Goal: Task Accomplishment & Management: Manage account settings

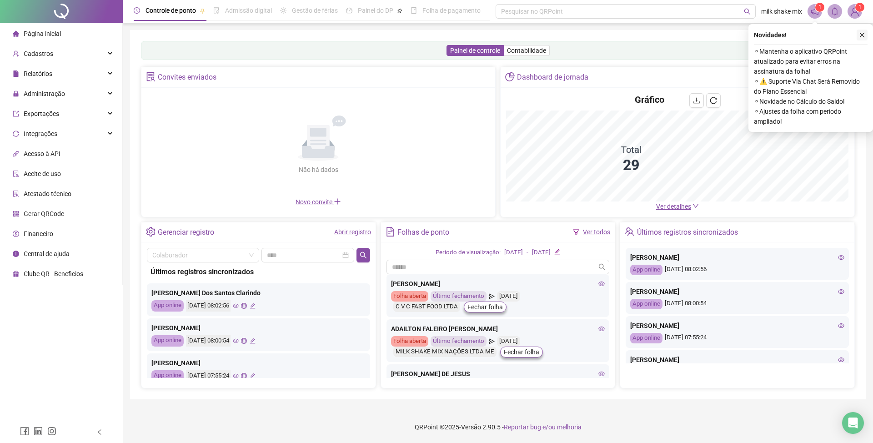
click at [864, 32] on icon "close" at bounding box center [862, 35] width 6 height 6
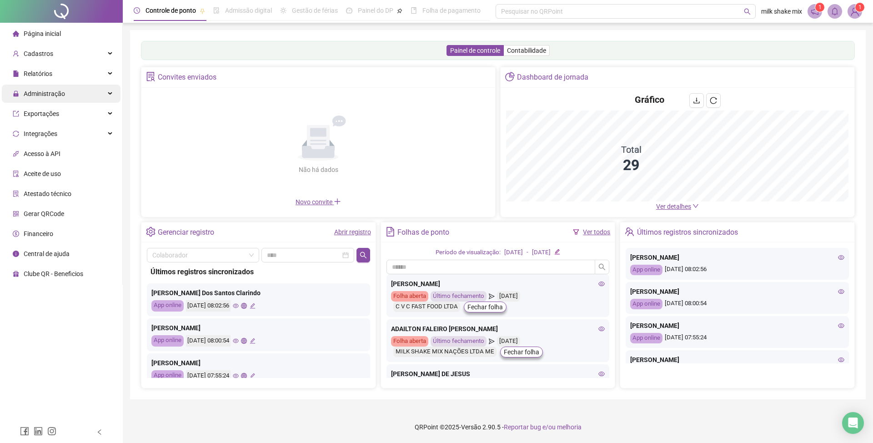
click at [55, 97] on span "Administração" at bounding box center [44, 93] width 41 height 7
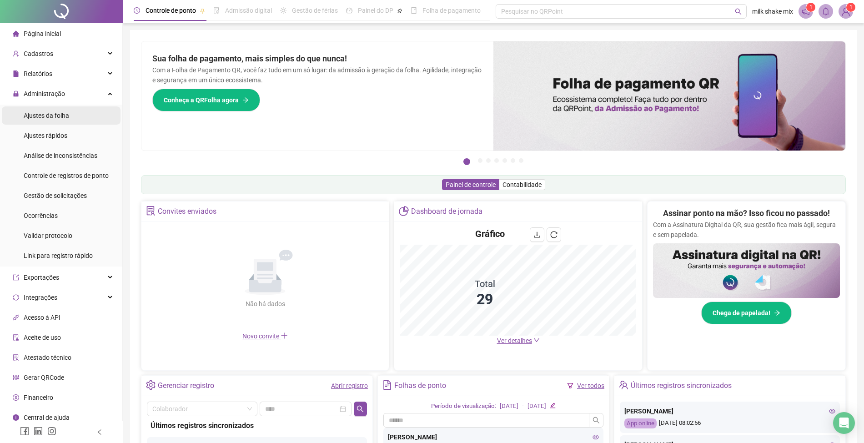
click at [57, 114] on span "Ajustes da folha" at bounding box center [46, 115] width 45 height 7
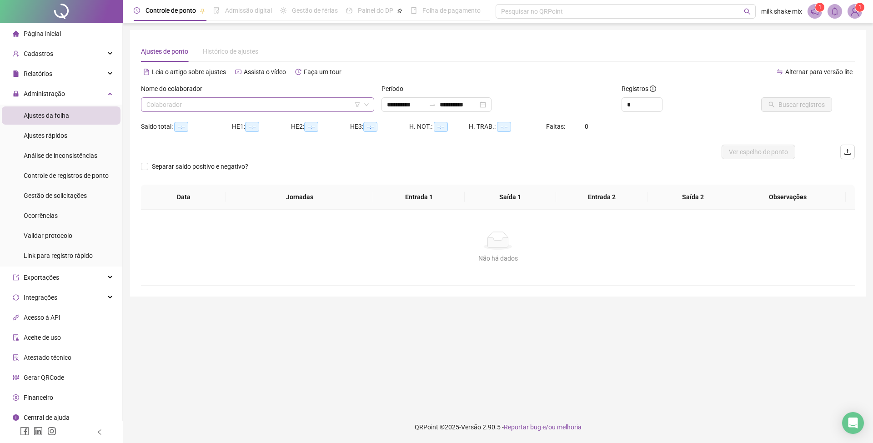
click at [269, 100] on input "search" at bounding box center [253, 105] width 214 height 14
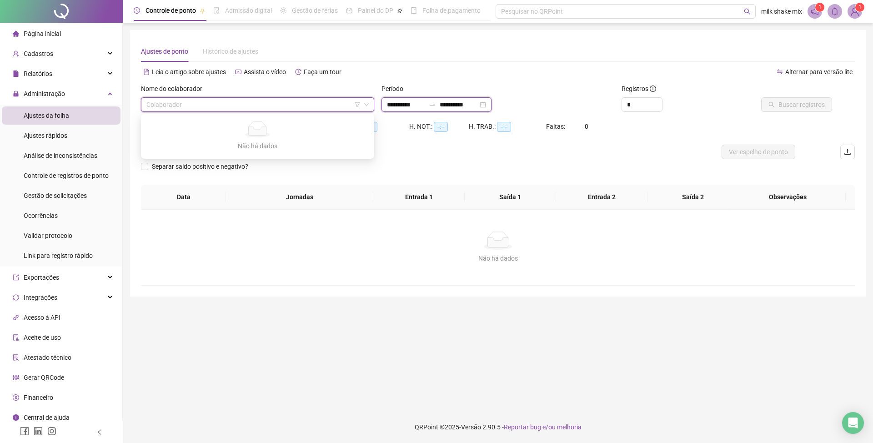
click at [390, 106] on input "**********" at bounding box center [406, 105] width 38 height 10
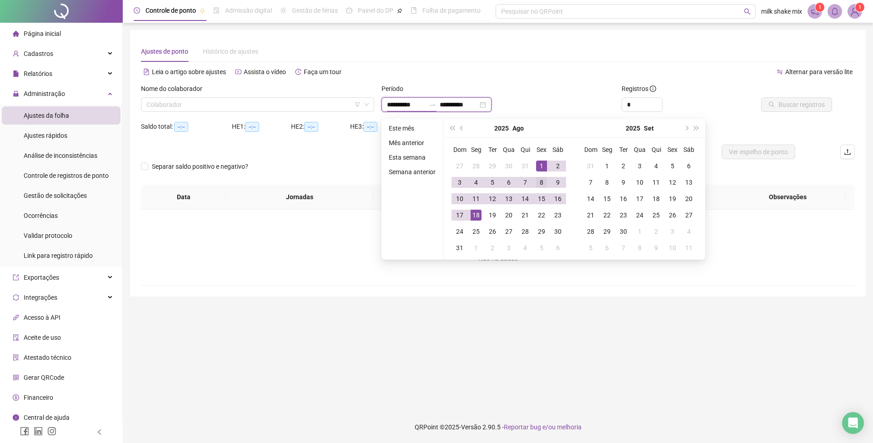
type input "**********"
click at [540, 174] on td "8" at bounding box center [541, 182] width 16 height 16
type input "**********"
click at [541, 170] on div "1" at bounding box center [541, 166] width 11 height 11
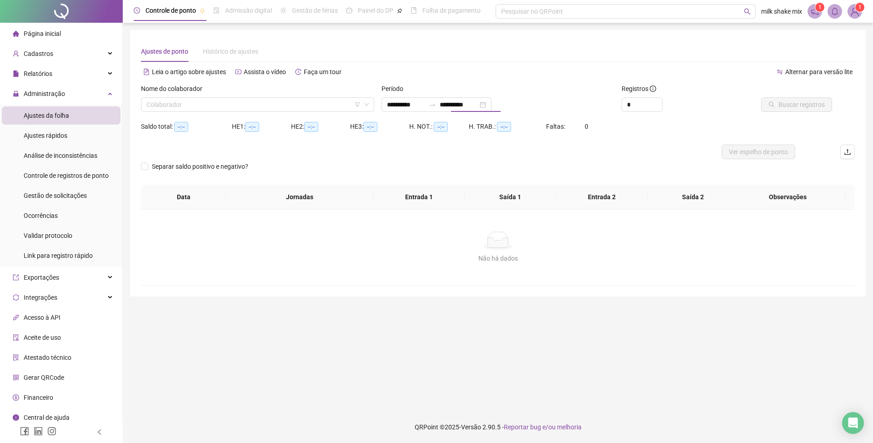
type input "**********"
click at [400, 105] on input "**********" at bounding box center [406, 105] width 38 height 10
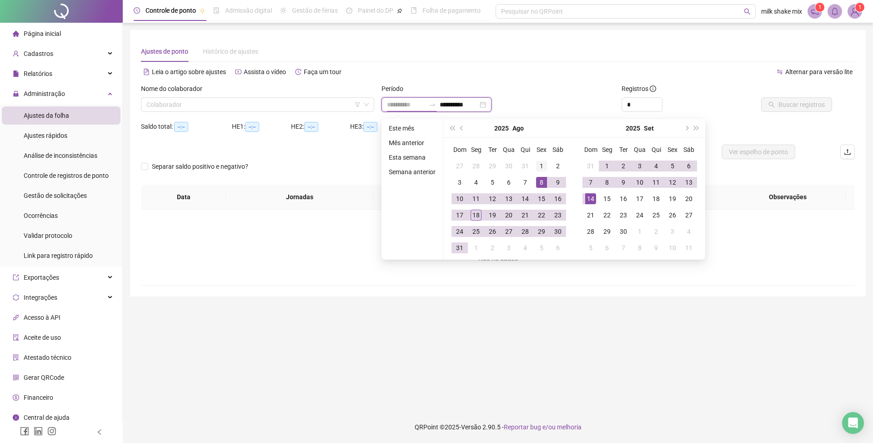
type input "**********"
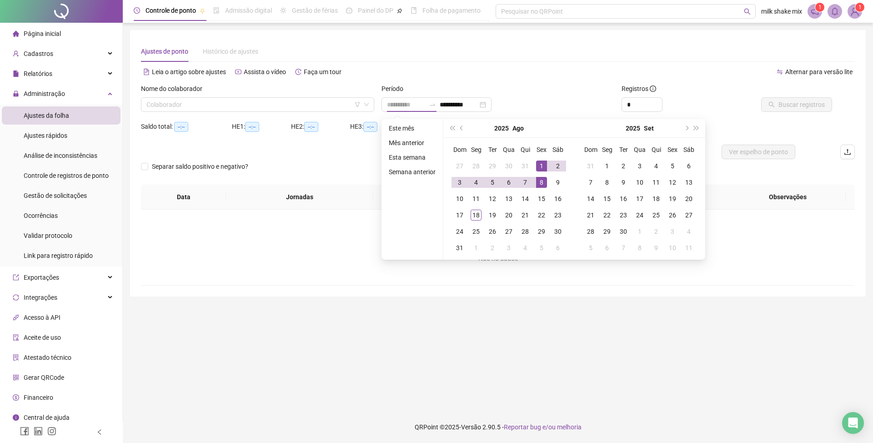
click at [541, 168] on div "1" at bounding box center [541, 166] width 11 height 11
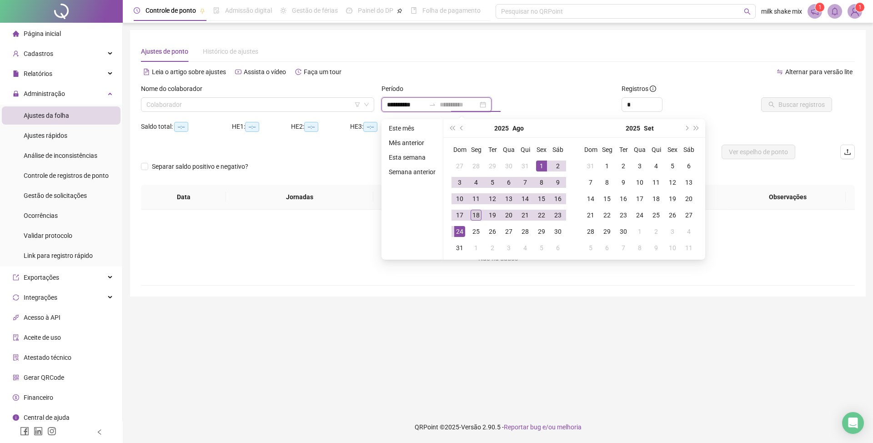
type input "**********"
click at [475, 219] on div "18" at bounding box center [476, 215] width 11 height 11
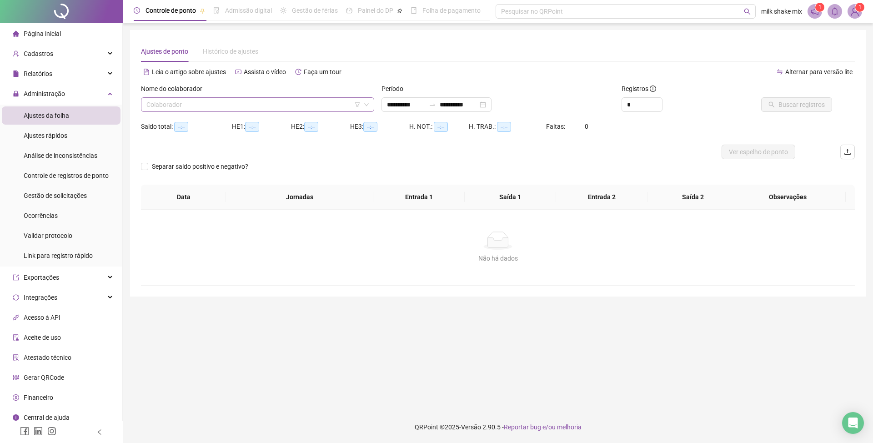
click at [300, 105] on input "search" at bounding box center [253, 105] width 214 height 14
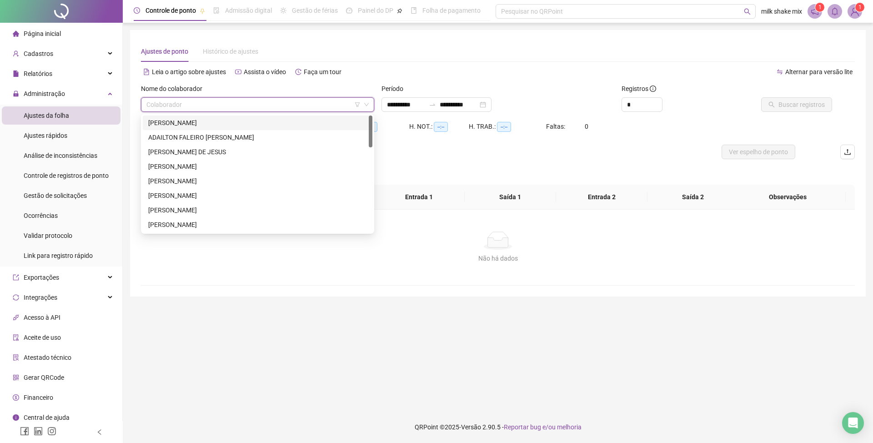
click at [220, 122] on div "[PERSON_NAME]" at bounding box center [257, 123] width 219 height 10
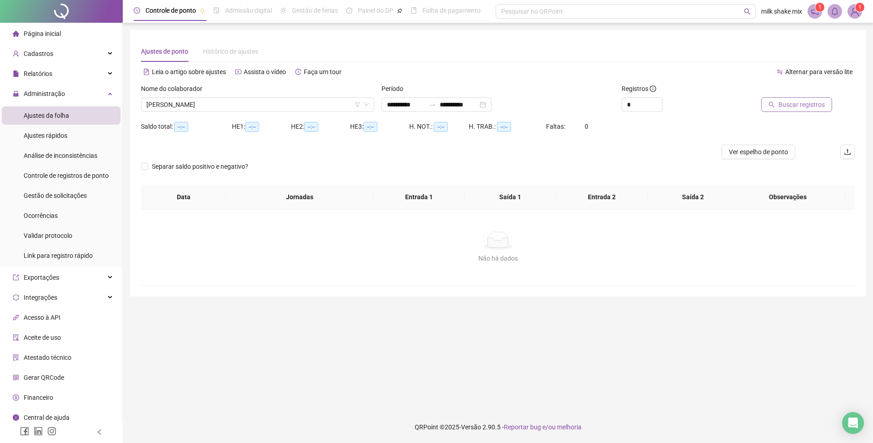
click at [787, 104] on span "Buscar registros" at bounding box center [801, 105] width 46 height 10
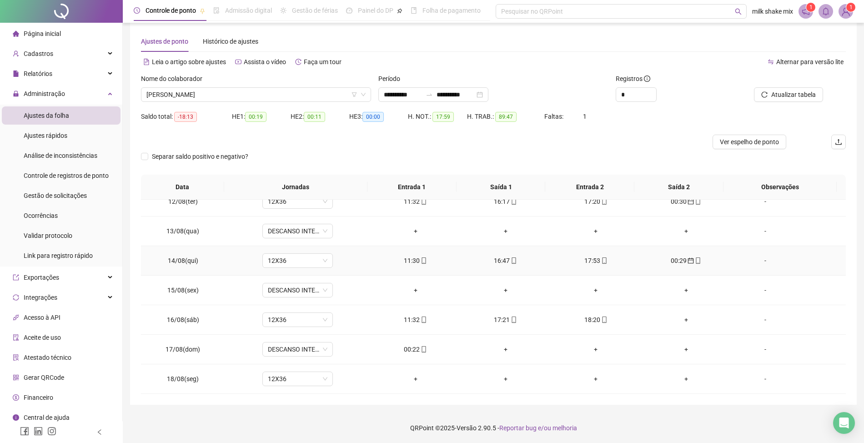
scroll to position [11, 0]
click at [421, 348] on icon "mobile" at bounding box center [424, 348] width 6 height 6
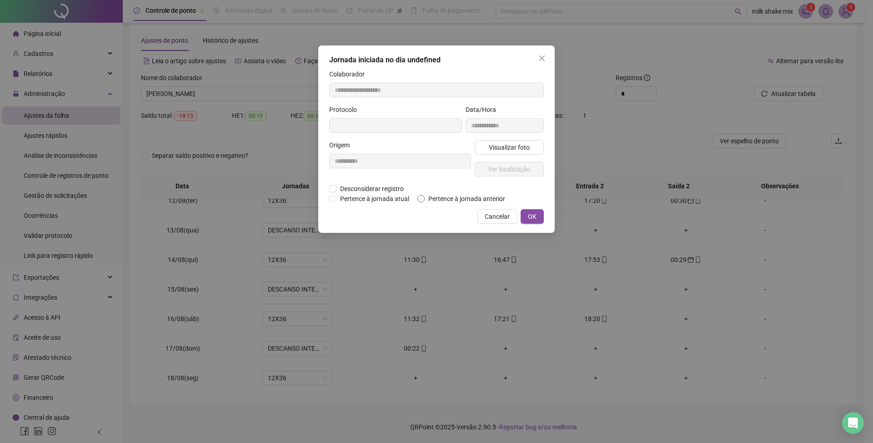
click at [463, 199] on span "Pertence à jornada anterior" at bounding box center [467, 199] width 84 height 10
type input "**********"
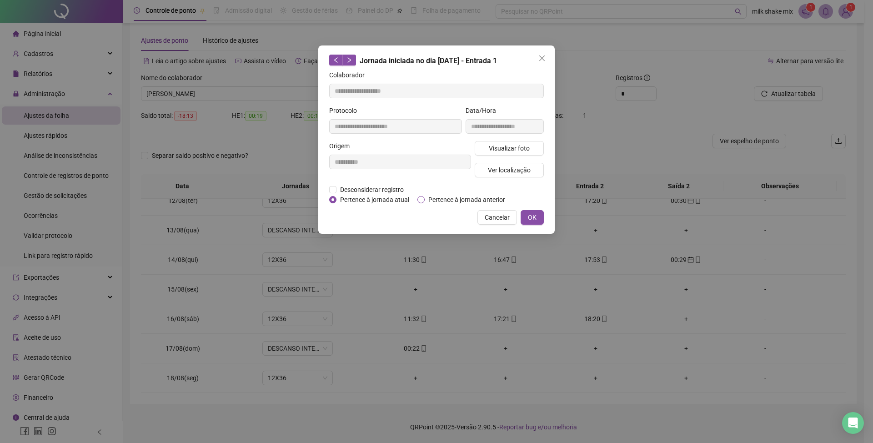
click at [472, 200] on span "Pertence à jornada anterior" at bounding box center [467, 200] width 84 height 10
click at [526, 219] on button "OK" at bounding box center [532, 217] width 23 height 15
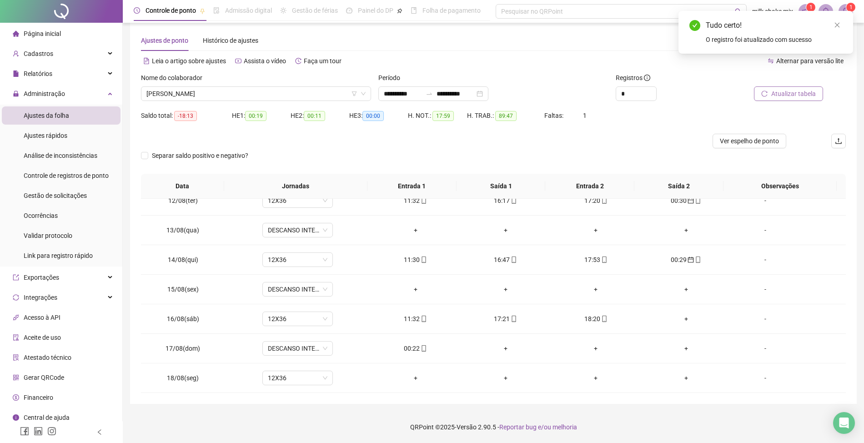
click at [808, 90] on span "Atualizar tabela" at bounding box center [793, 94] width 45 height 10
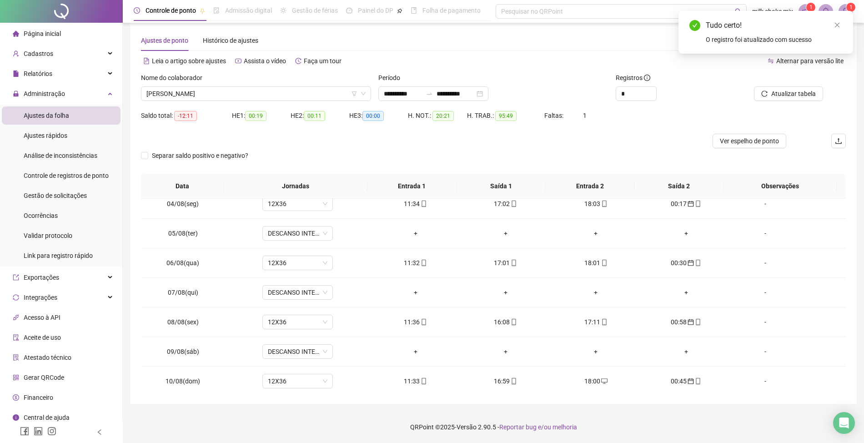
scroll to position [341, 0]
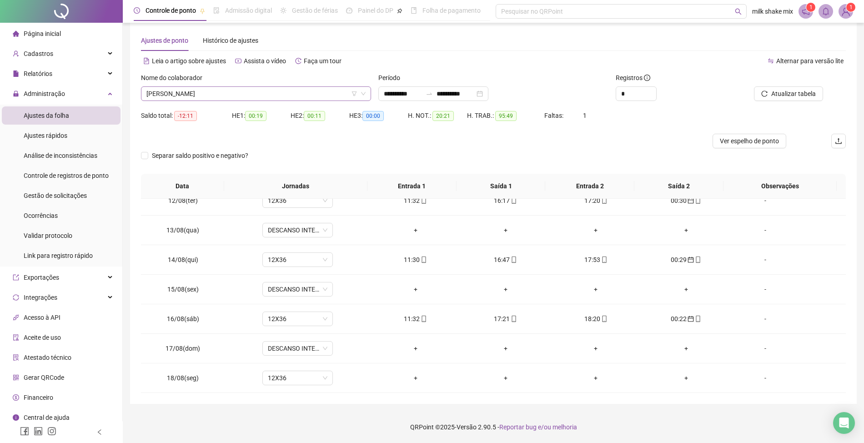
click at [336, 90] on span "[PERSON_NAME]" at bounding box center [255, 94] width 219 height 14
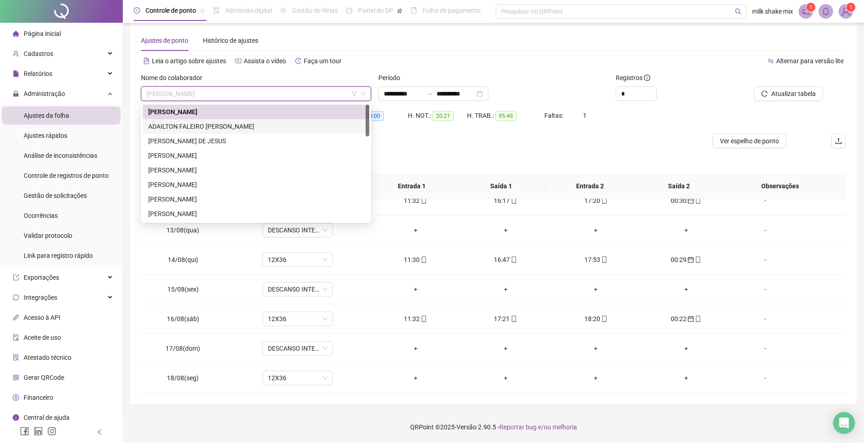
click at [199, 124] on div "ADAILTON FALEIRO [PERSON_NAME]" at bounding box center [256, 126] width 216 height 10
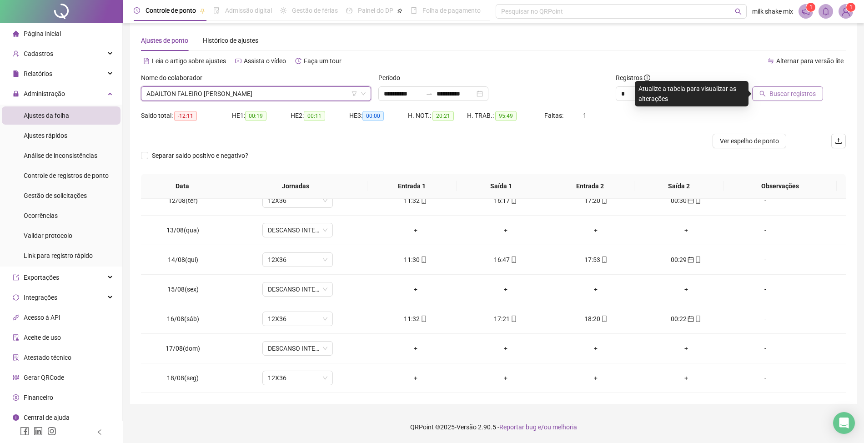
click at [788, 93] on span "Buscar registros" at bounding box center [792, 94] width 46 height 10
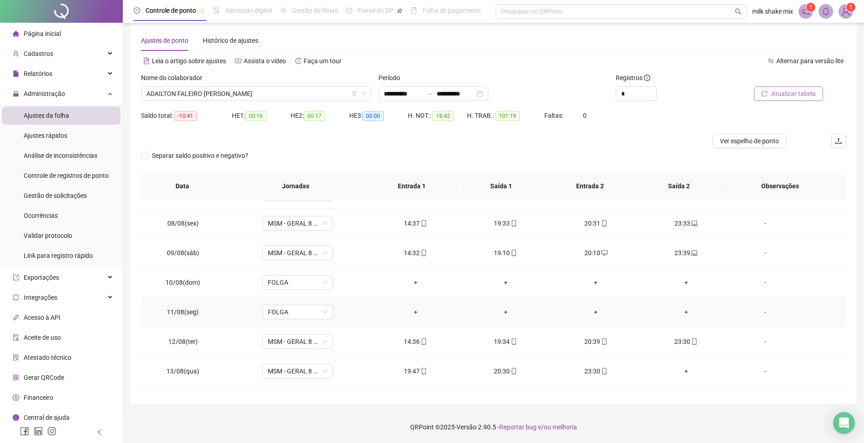
scroll to position [280, 0]
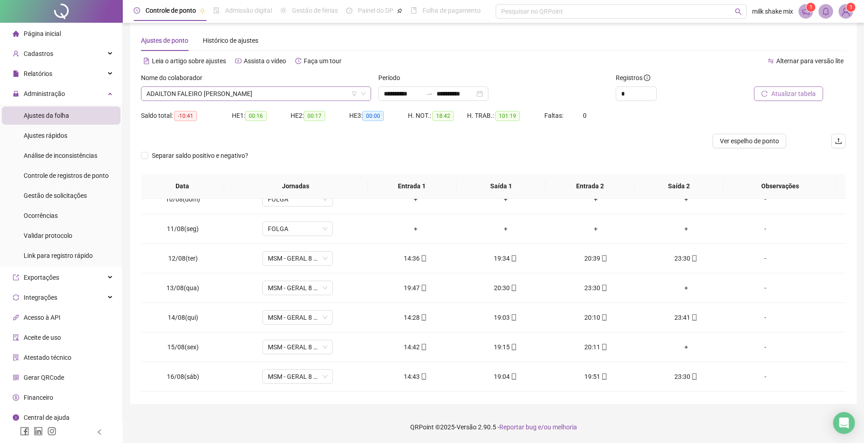
click at [302, 94] on span "ADAILTON FALEIRO [PERSON_NAME]" at bounding box center [255, 94] width 219 height 14
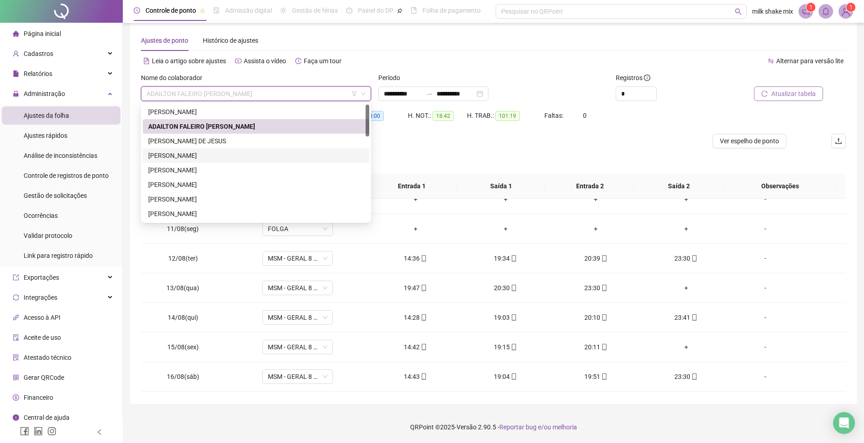
click at [221, 157] on div "[PERSON_NAME]" at bounding box center [256, 156] width 216 height 10
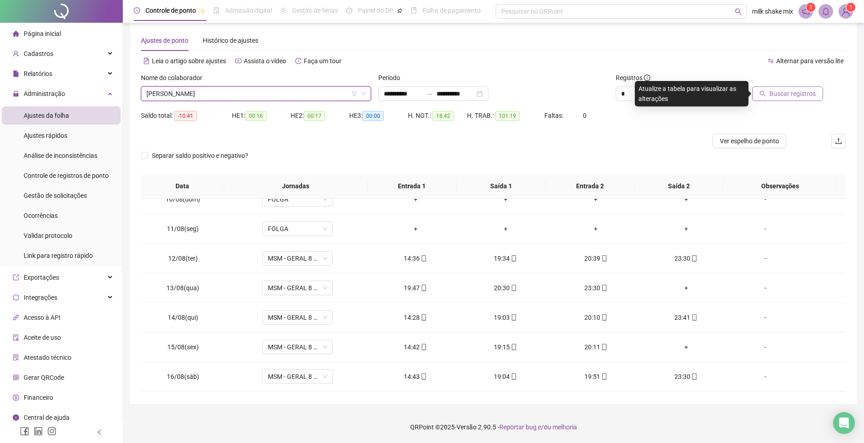
click at [763, 86] on button "Buscar registros" at bounding box center [787, 93] width 71 height 15
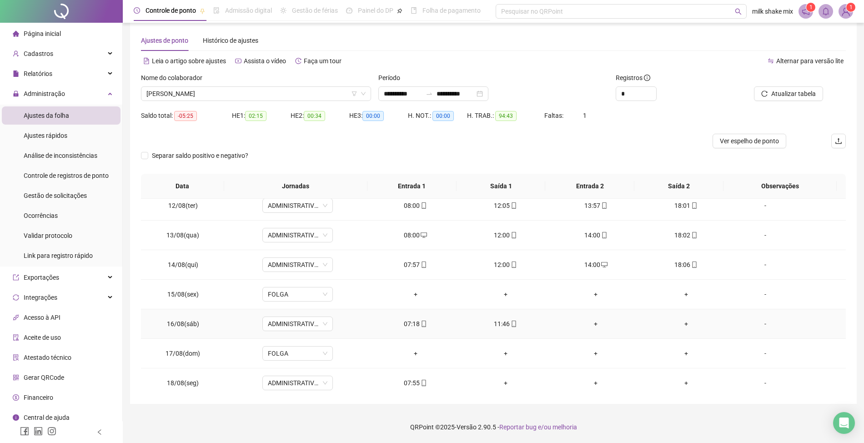
scroll to position [341, 0]
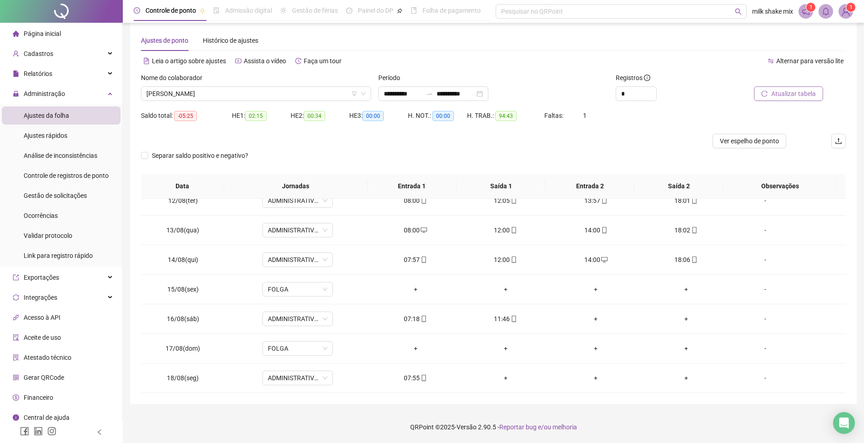
click at [799, 94] on span "Atualizar tabela" at bounding box center [793, 94] width 45 height 10
click at [227, 155] on span "Separar saldo positivo e negativo?" at bounding box center [200, 156] width 104 height 10
click at [313, 101] on div "Nome do colaborador [PERSON_NAME]" at bounding box center [255, 90] width 237 height 35
click at [321, 95] on span "[PERSON_NAME]" at bounding box center [255, 94] width 219 height 14
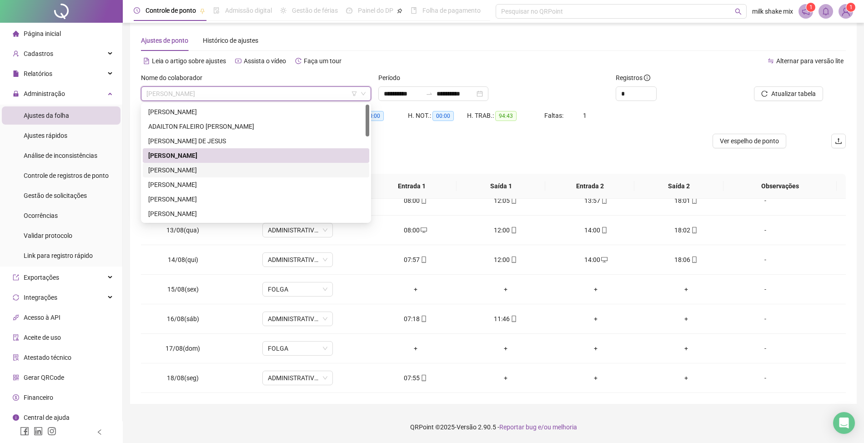
click at [234, 168] on div "[PERSON_NAME]" at bounding box center [256, 170] width 216 height 10
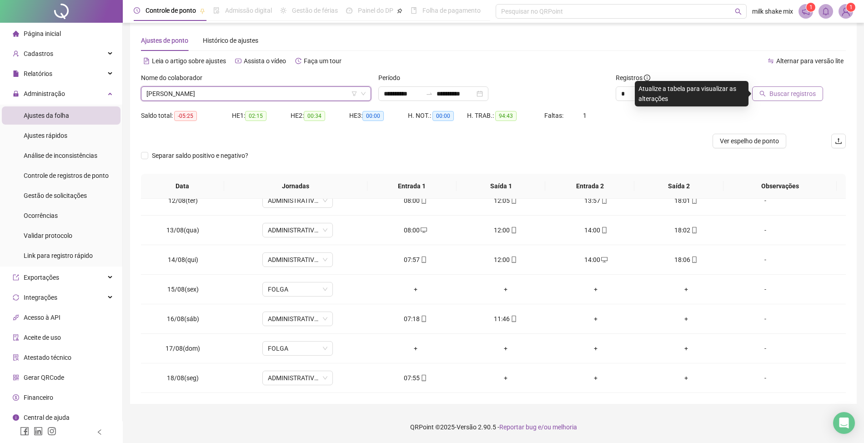
click at [781, 93] on span "Buscar registros" at bounding box center [792, 94] width 46 height 10
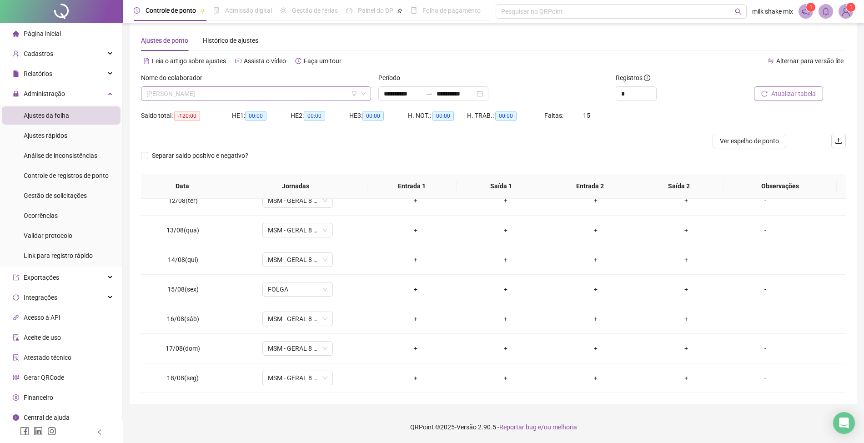
click at [253, 95] on span "[PERSON_NAME]" at bounding box center [255, 94] width 219 height 14
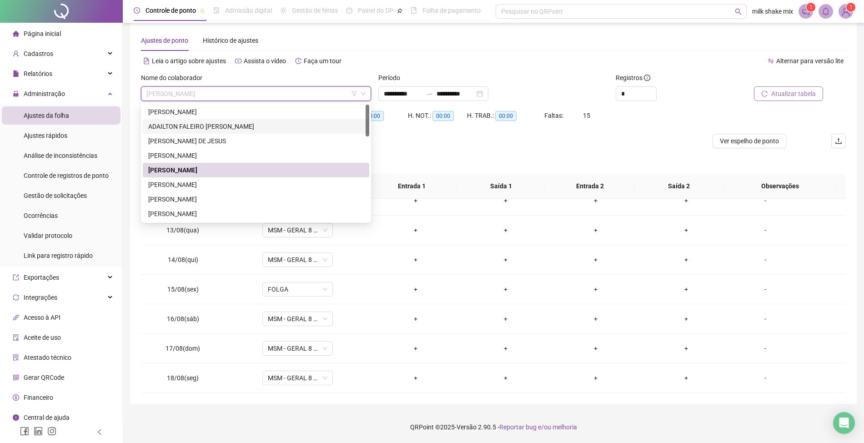
scroll to position [60, 0]
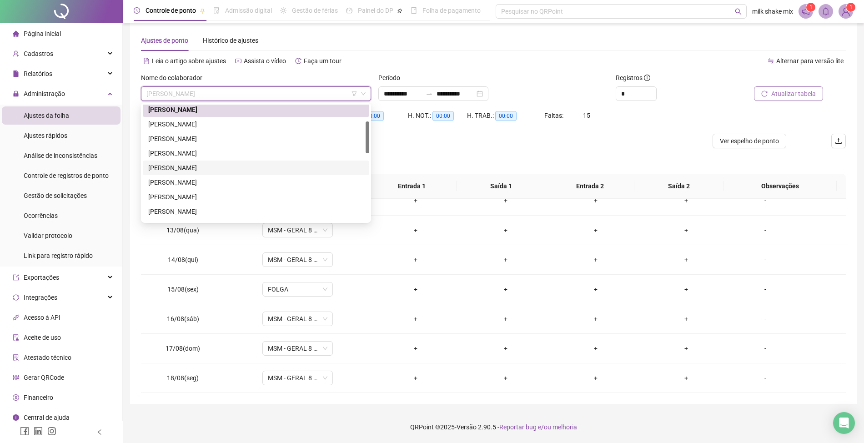
click at [206, 161] on div "[PERSON_NAME]" at bounding box center [256, 168] width 226 height 15
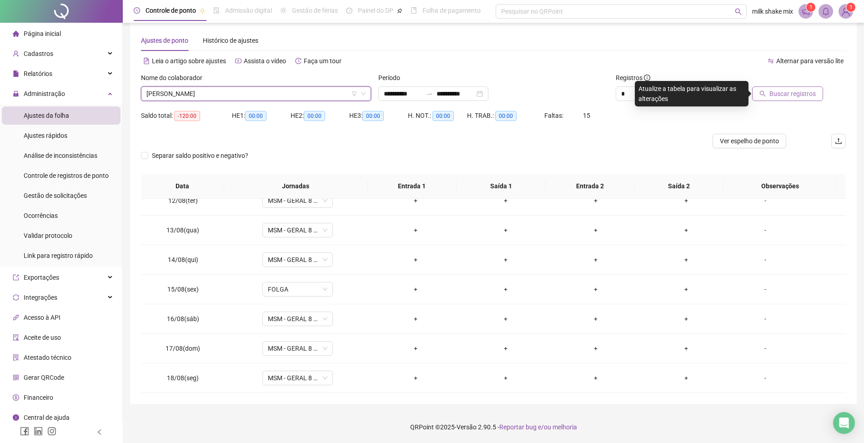
click at [244, 88] on span "[PERSON_NAME]" at bounding box center [255, 94] width 219 height 14
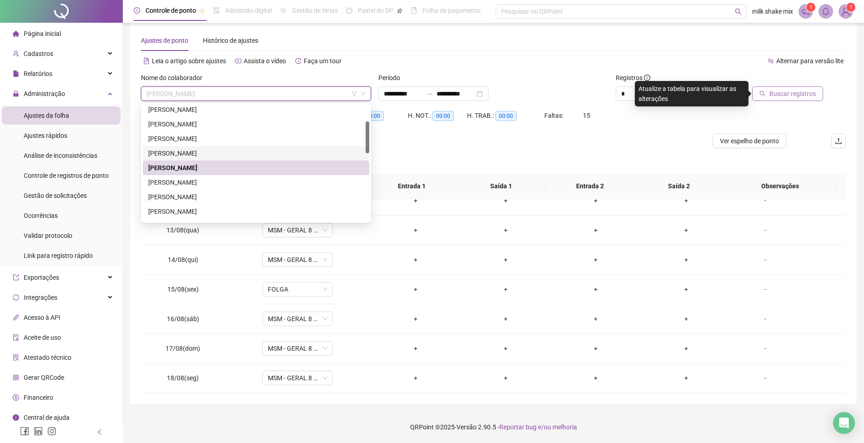
click at [211, 155] on div "[PERSON_NAME]" at bounding box center [256, 153] width 216 height 10
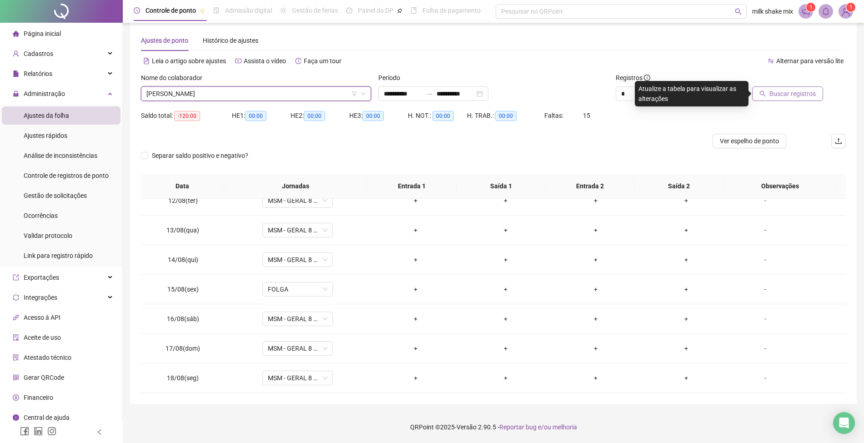
click at [799, 95] on span "Buscar registros" at bounding box center [792, 94] width 46 height 10
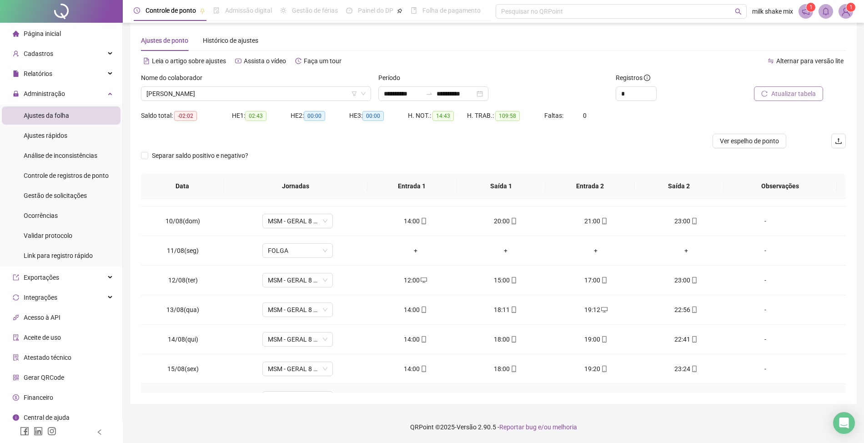
scroll to position [341, 0]
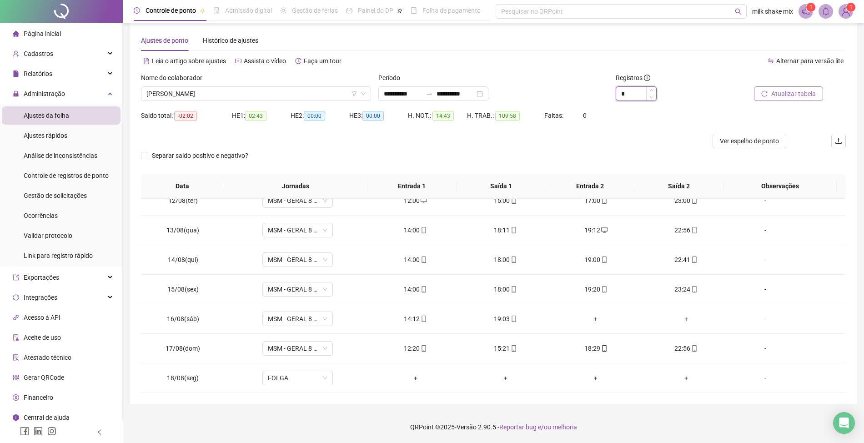
click at [628, 88] on input "*" at bounding box center [636, 94] width 40 height 14
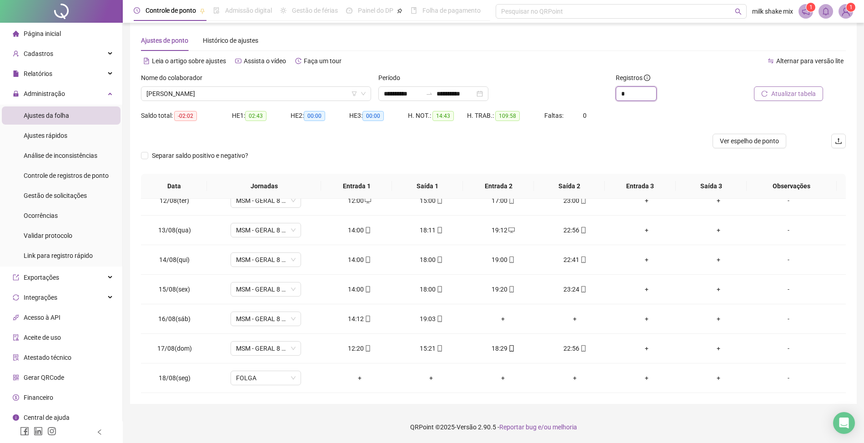
type input "*"
click at [807, 96] on span "Atualizar tabela" at bounding box center [793, 94] width 45 height 10
click at [253, 93] on span "[PERSON_NAME]" at bounding box center [255, 94] width 219 height 14
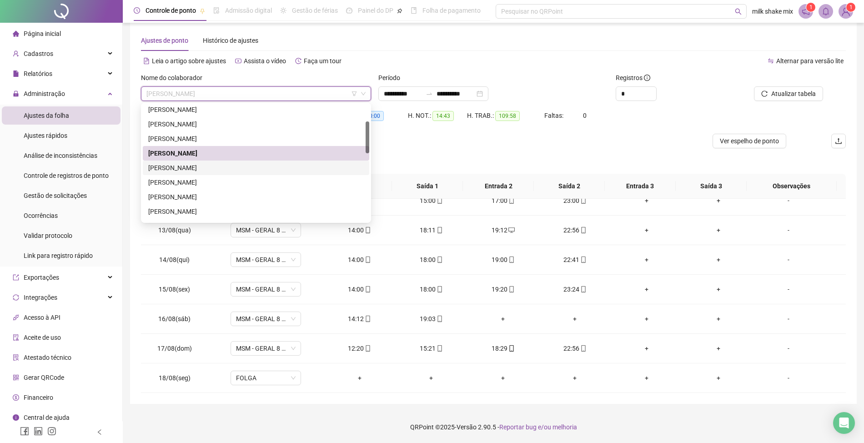
click at [204, 171] on div "[PERSON_NAME]" at bounding box center [256, 168] width 216 height 10
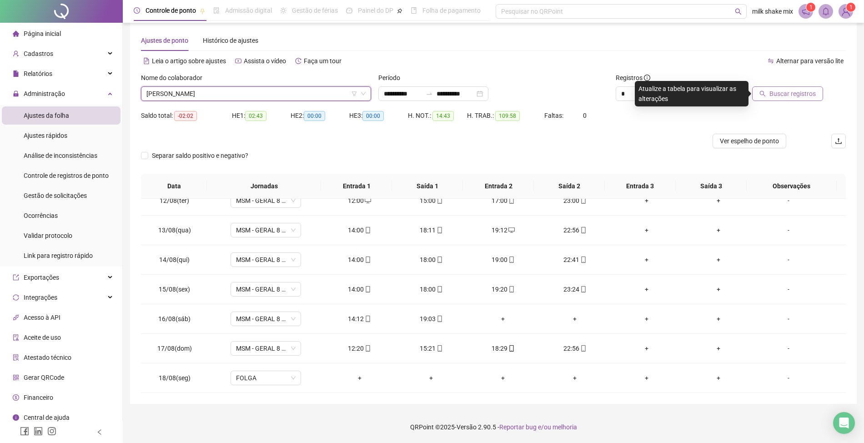
click at [774, 99] on button "Buscar registros" at bounding box center [787, 93] width 71 height 15
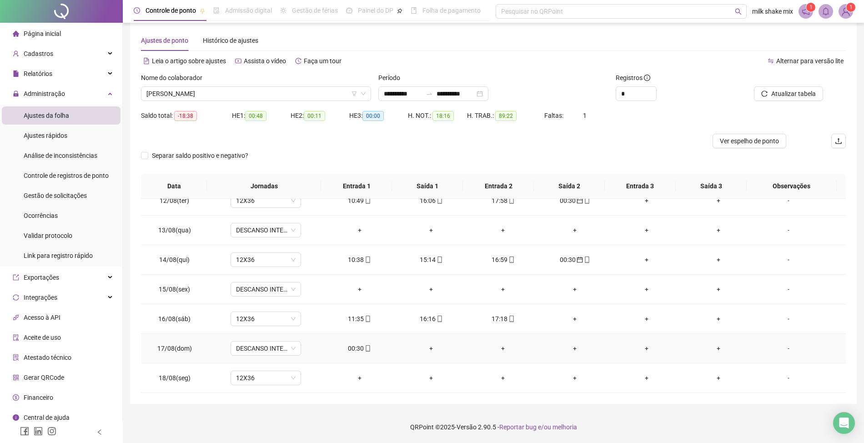
click at [349, 354] on td "00:30" at bounding box center [360, 349] width 72 height 30
click at [347, 350] on div "00:30" at bounding box center [359, 348] width 57 height 10
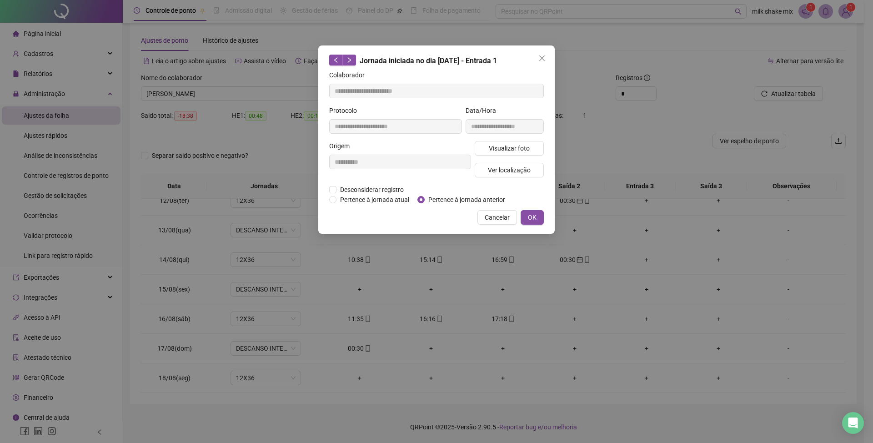
type input "**********"
click at [452, 200] on span "Pertence à jornada anterior" at bounding box center [467, 200] width 84 height 10
click at [539, 222] on button "OK" at bounding box center [532, 217] width 23 height 15
click at [536, 214] on span "OK" at bounding box center [532, 217] width 9 height 10
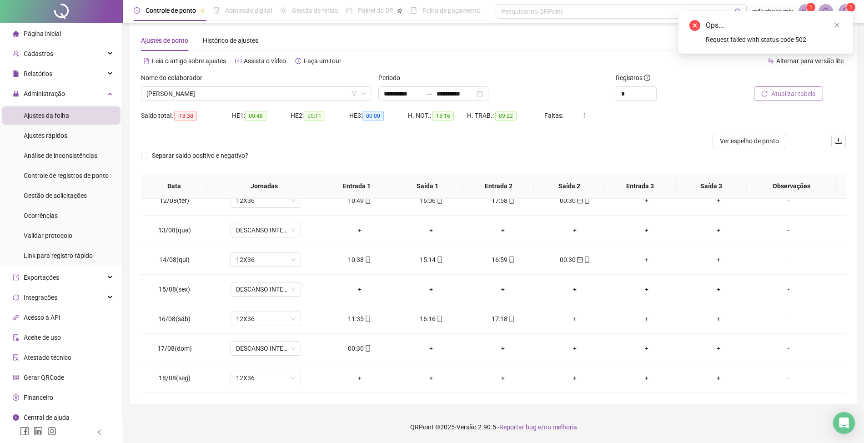
click at [798, 99] on button "Atualizar tabela" at bounding box center [788, 93] width 69 height 15
click at [358, 347] on div "00:30" at bounding box center [359, 348] width 57 height 10
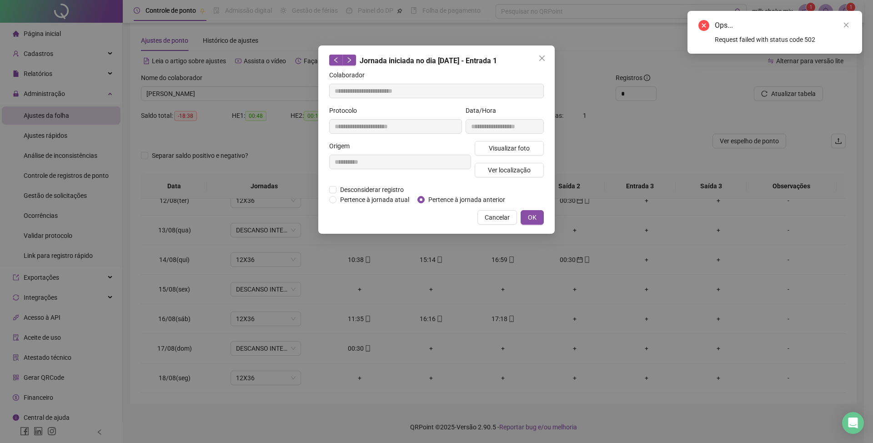
click at [450, 199] on span "Pertence à jornada anterior" at bounding box center [467, 200] width 84 height 10
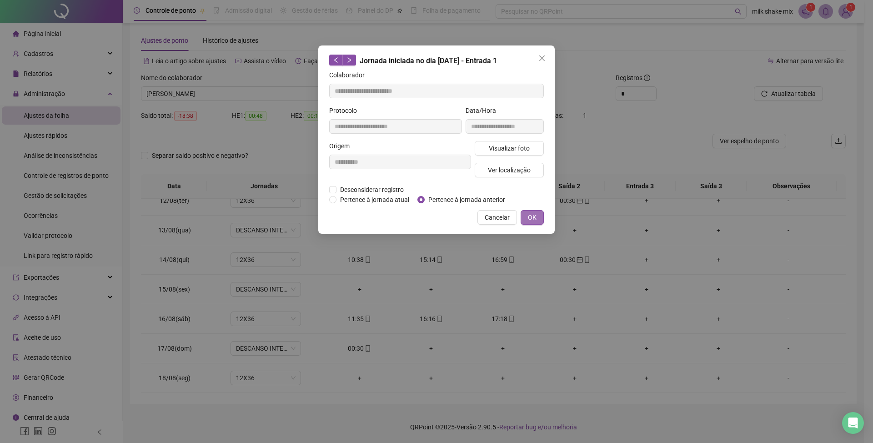
click at [538, 221] on button "OK" at bounding box center [532, 217] width 23 height 15
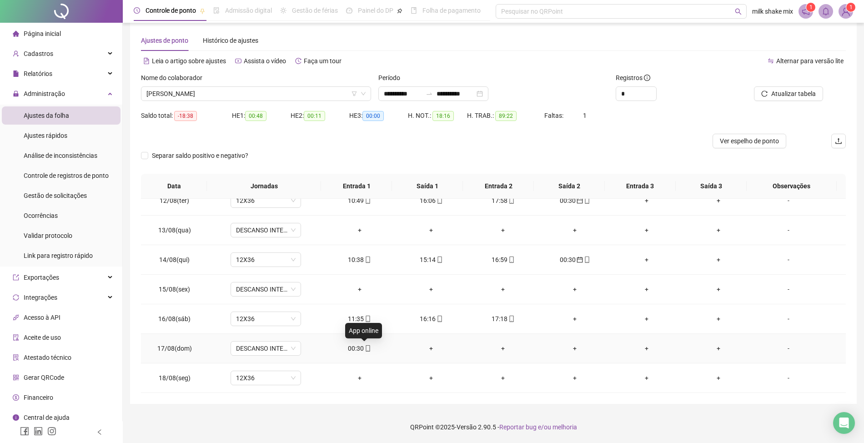
click at [364, 351] on span at bounding box center [367, 348] width 7 height 7
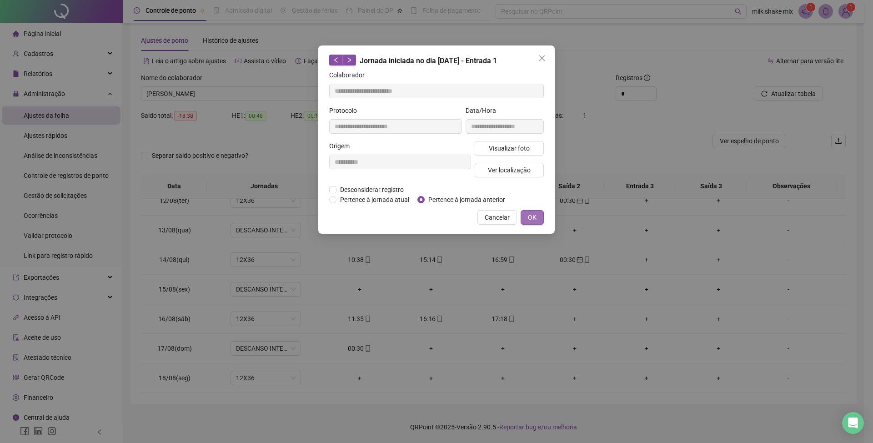
click at [530, 223] on button "OK" at bounding box center [532, 217] width 23 height 15
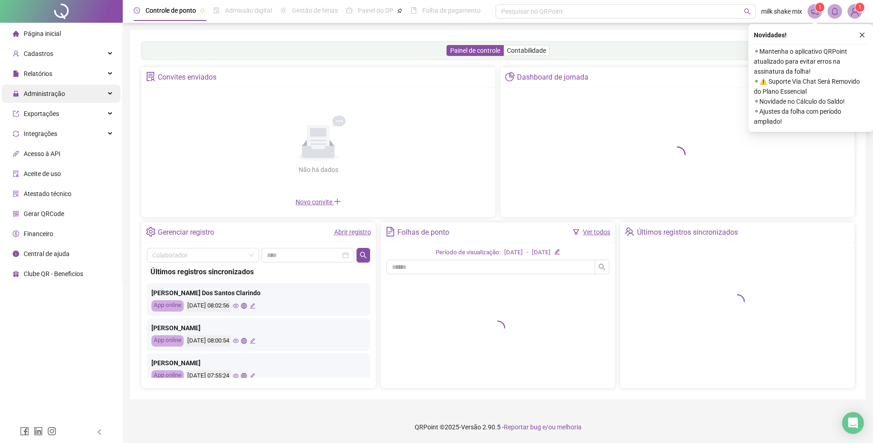
click at [49, 95] on span "Administração" at bounding box center [44, 93] width 41 height 7
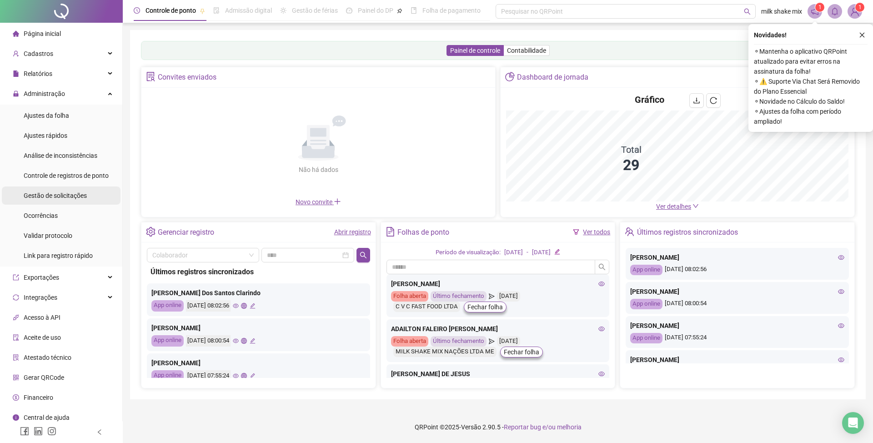
click at [55, 200] on div "Gestão de solicitações" at bounding box center [55, 195] width 63 height 18
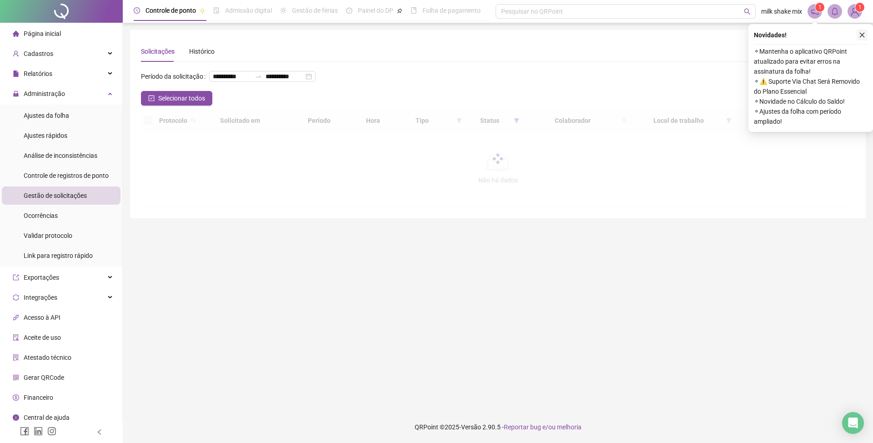
click at [867, 40] on button "button" at bounding box center [862, 35] width 11 height 11
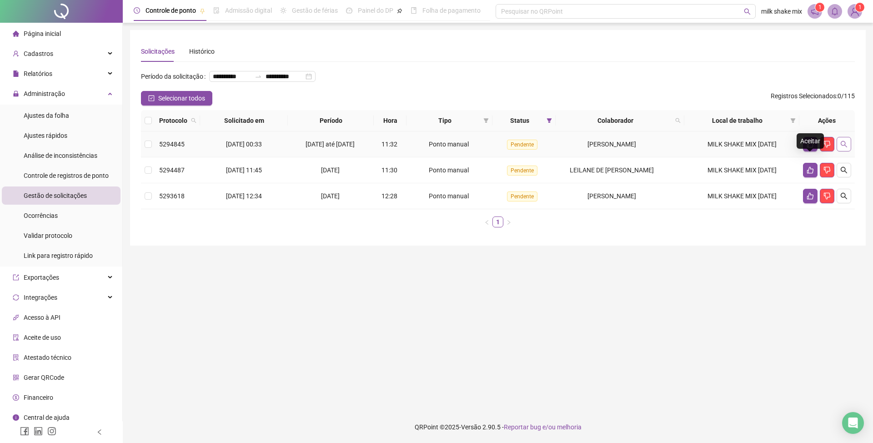
click at [841, 148] on icon "search" at bounding box center [843, 143] width 7 height 7
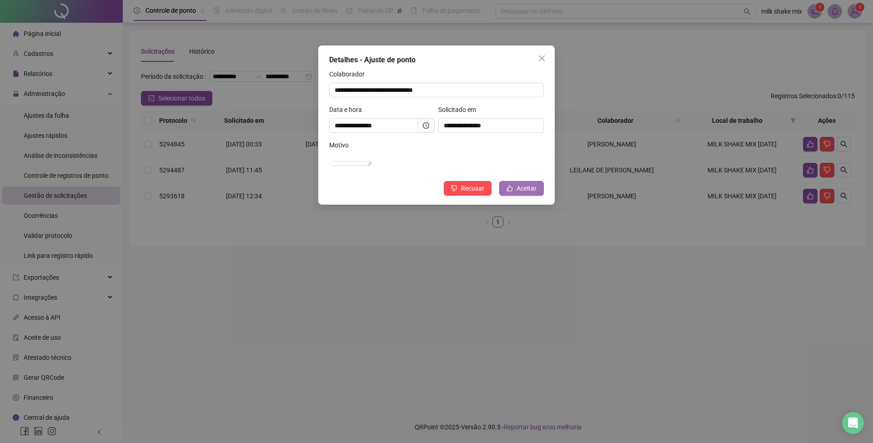
click at [527, 193] on span "Aceitar" at bounding box center [527, 188] width 20 height 10
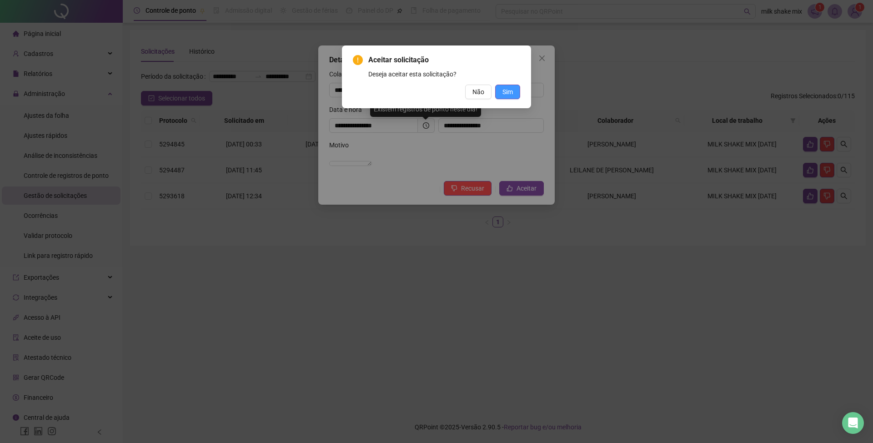
click at [509, 92] on span "Sim" at bounding box center [507, 92] width 10 height 10
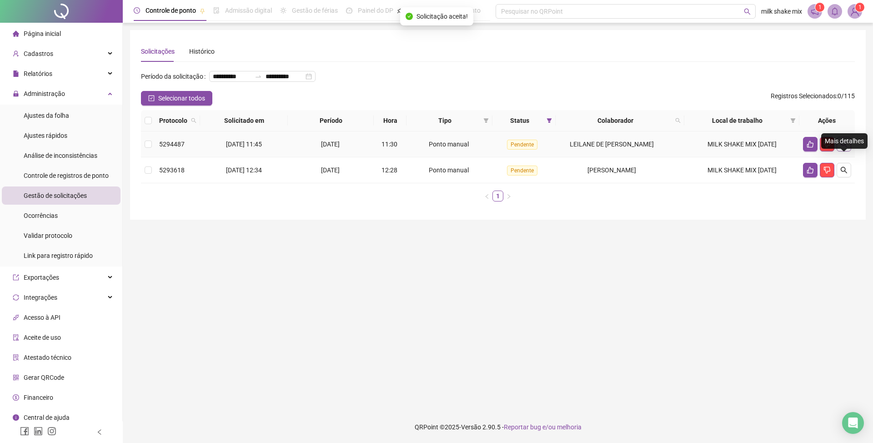
click at [844, 148] on icon "search" at bounding box center [843, 143] width 7 height 7
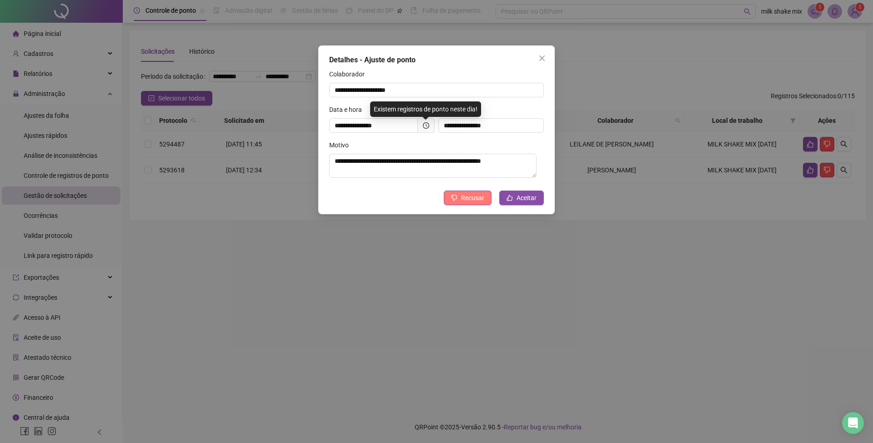
click at [487, 197] on button "Recusar" at bounding box center [468, 198] width 48 height 15
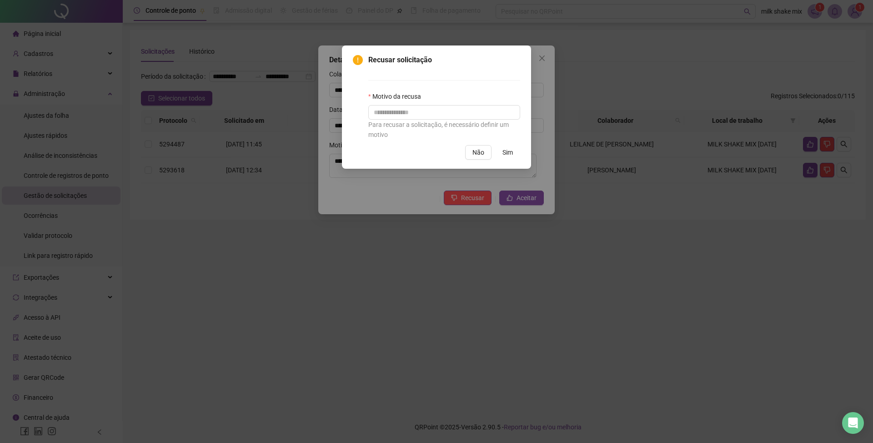
click at [520, 184] on div "Recusar solicitação Motivo da recusa Para recusar a solicitação, é necessário d…" at bounding box center [436, 221] width 873 height 443
click at [482, 155] on span "Não" at bounding box center [478, 152] width 12 height 10
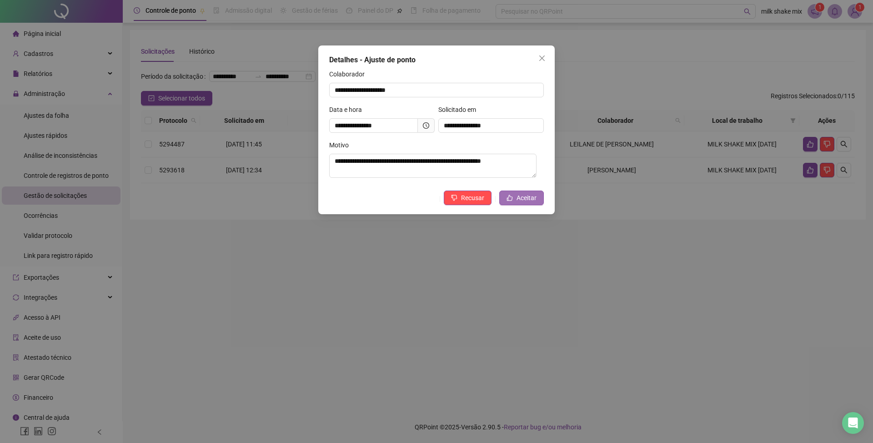
click at [515, 193] on button "Aceitar" at bounding box center [521, 198] width 45 height 15
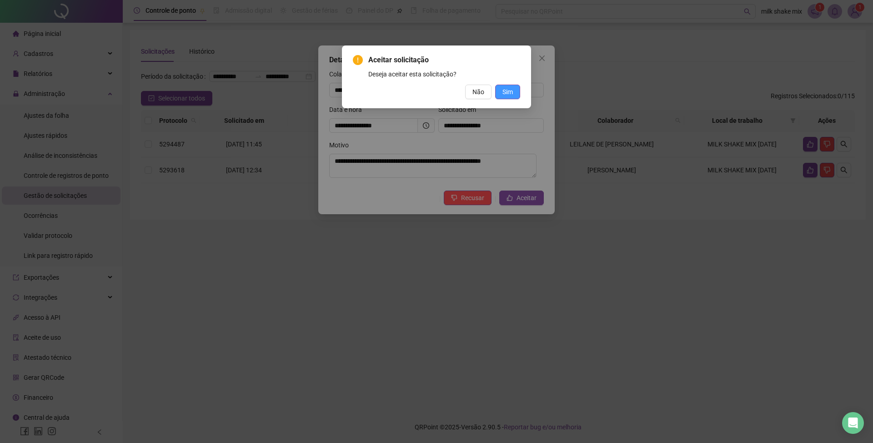
click at [512, 95] on span "Sim" at bounding box center [507, 92] width 10 height 10
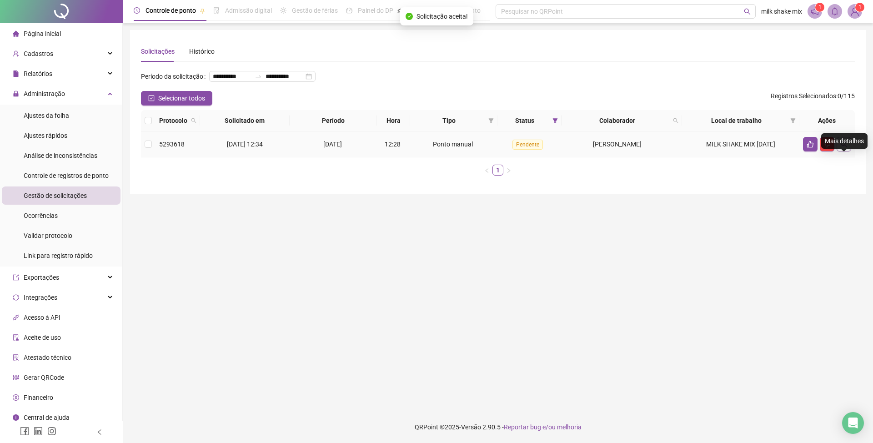
click at [841, 148] on icon "search" at bounding box center [843, 143] width 7 height 7
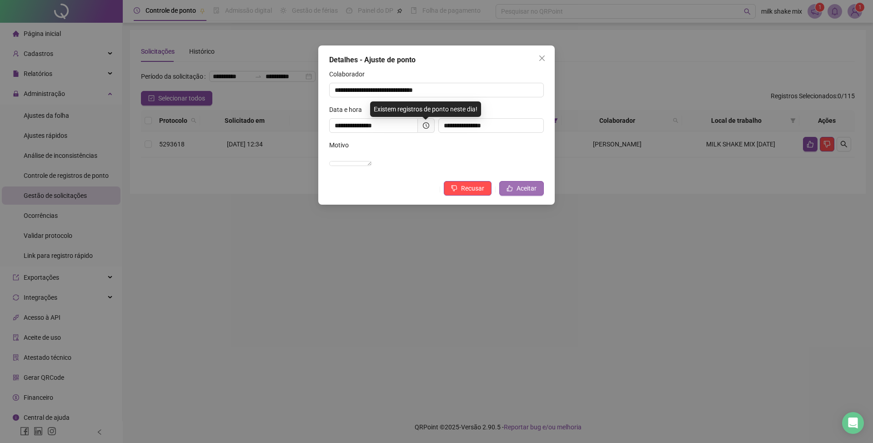
click at [526, 193] on span "Aceitar" at bounding box center [527, 188] width 20 height 10
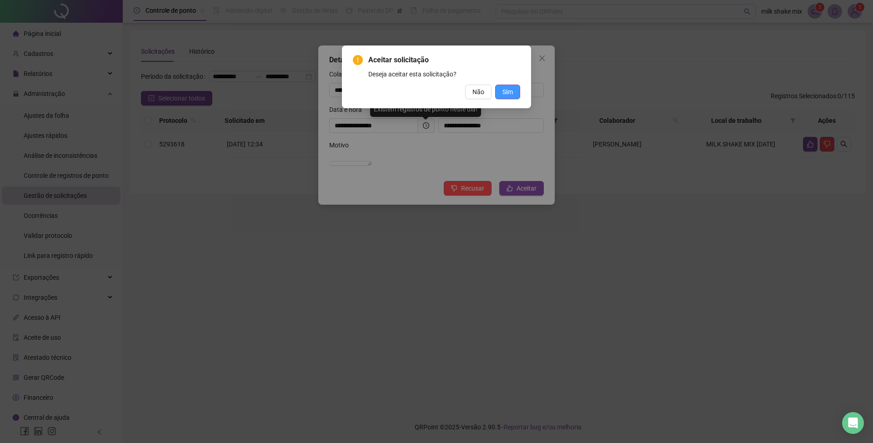
click at [518, 97] on button "Sim" at bounding box center [507, 92] width 25 height 15
